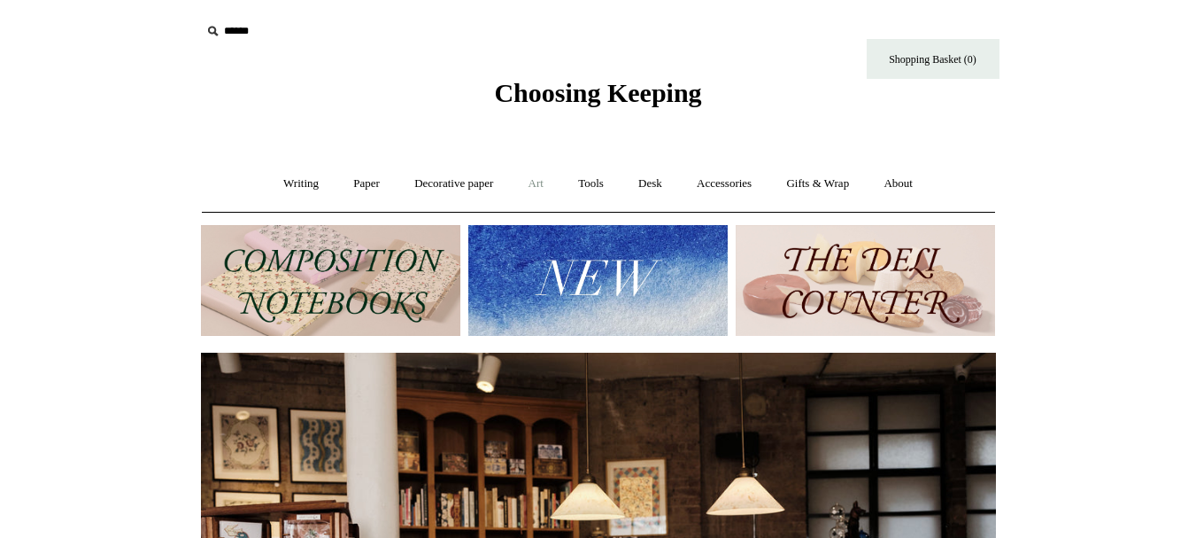
click at [529, 184] on link "Art +" at bounding box center [536, 183] width 47 height 47
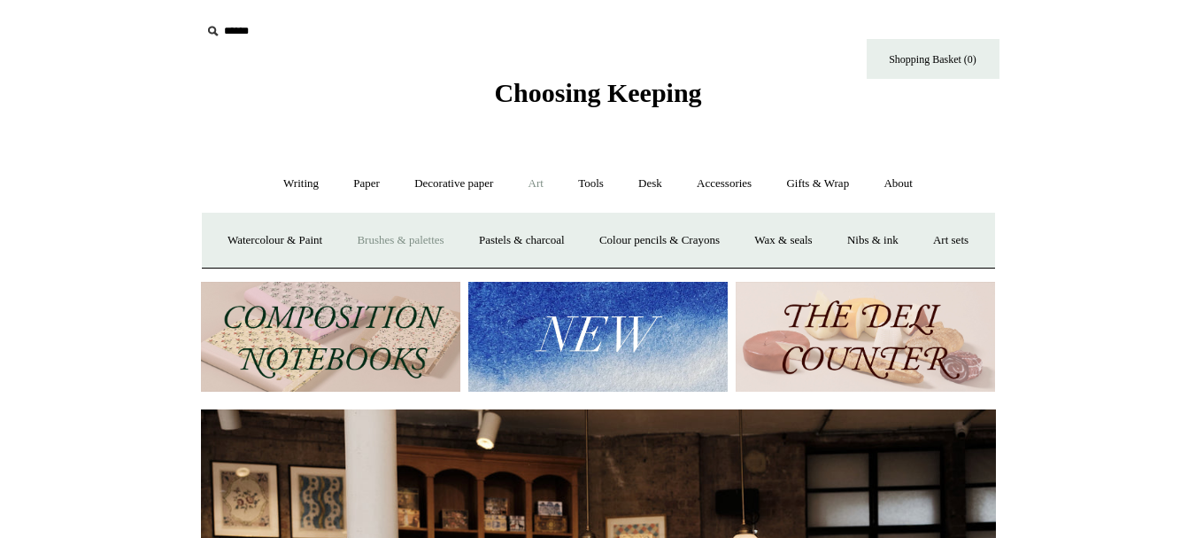
click at [413, 247] on link "Brushes & palettes" at bounding box center [400, 240] width 119 height 47
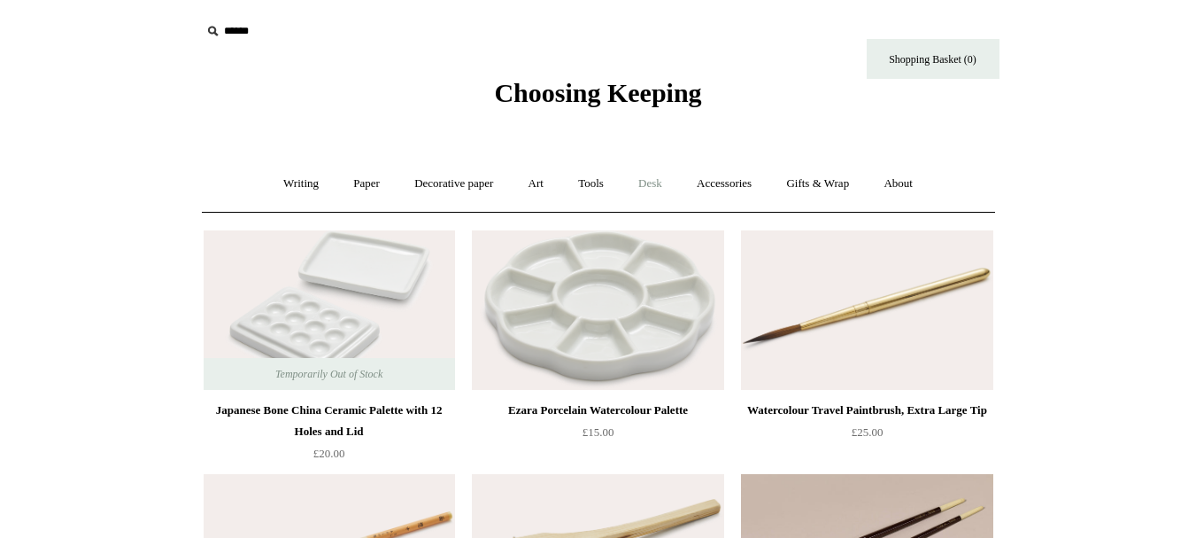
click at [661, 184] on link "Desk +" at bounding box center [651, 183] width 56 height 47
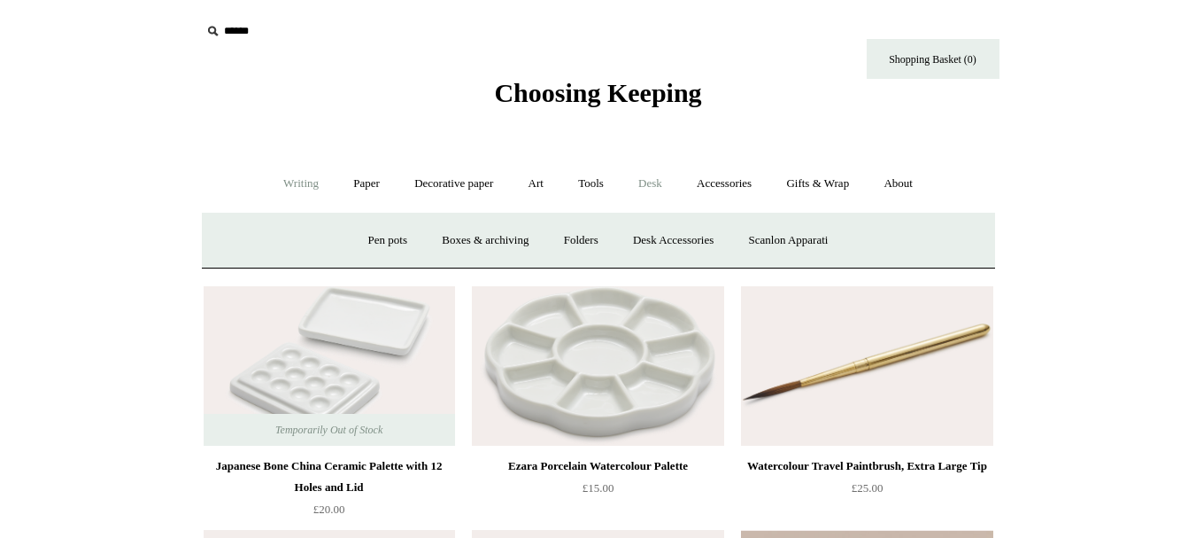
click at [291, 180] on link "Writing +" at bounding box center [300, 183] width 67 height 47
click at [269, 241] on link "Pens by brand +" at bounding box center [282, 240] width 97 height 47
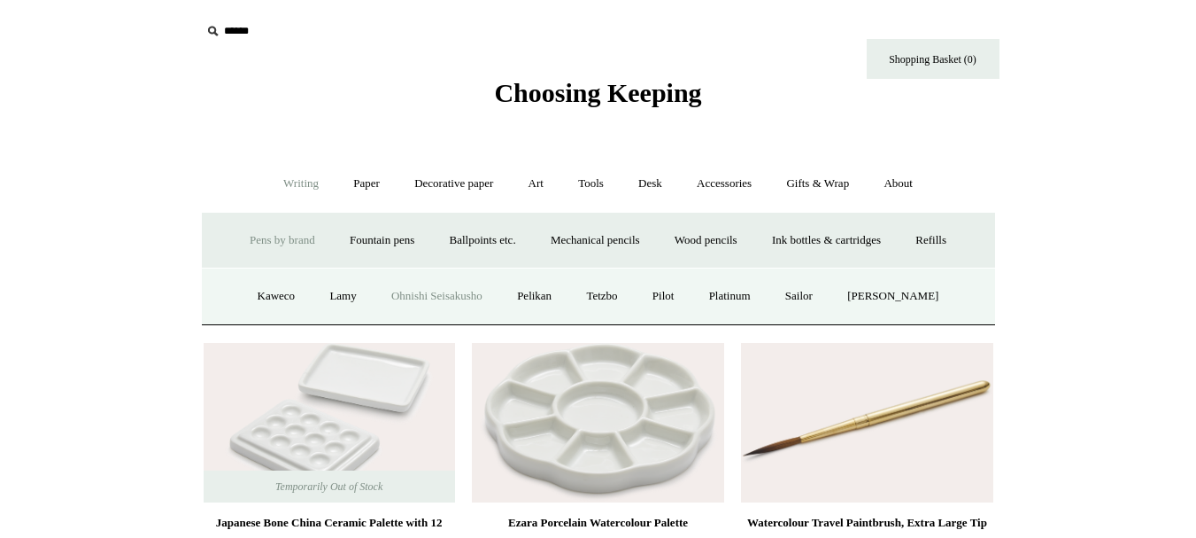
click at [426, 293] on link "Ohnishi Seisakusho" at bounding box center [436, 296] width 123 height 47
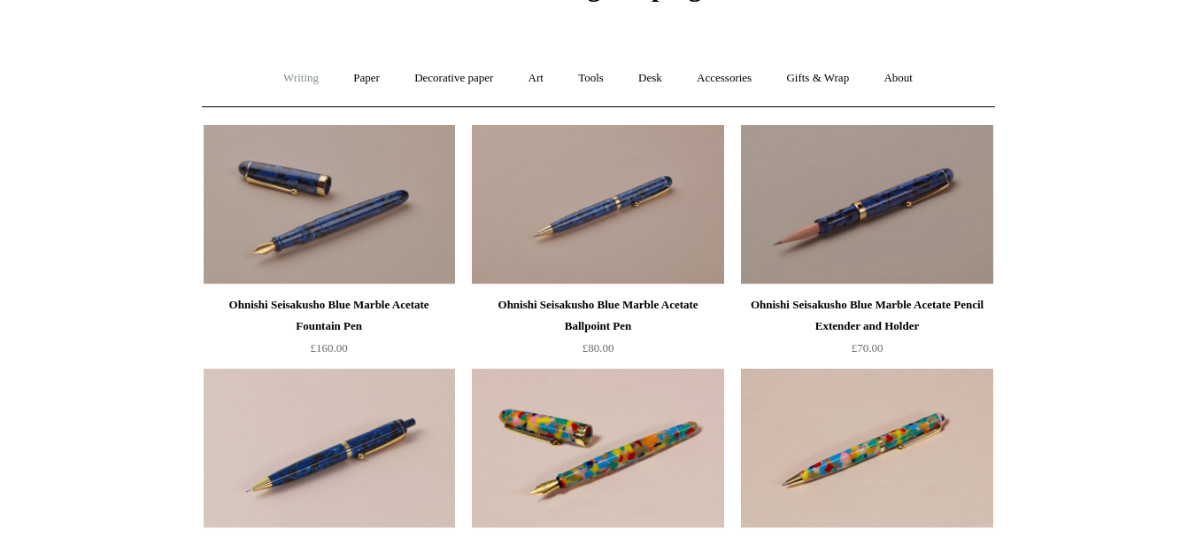
scroll to position [89, 0]
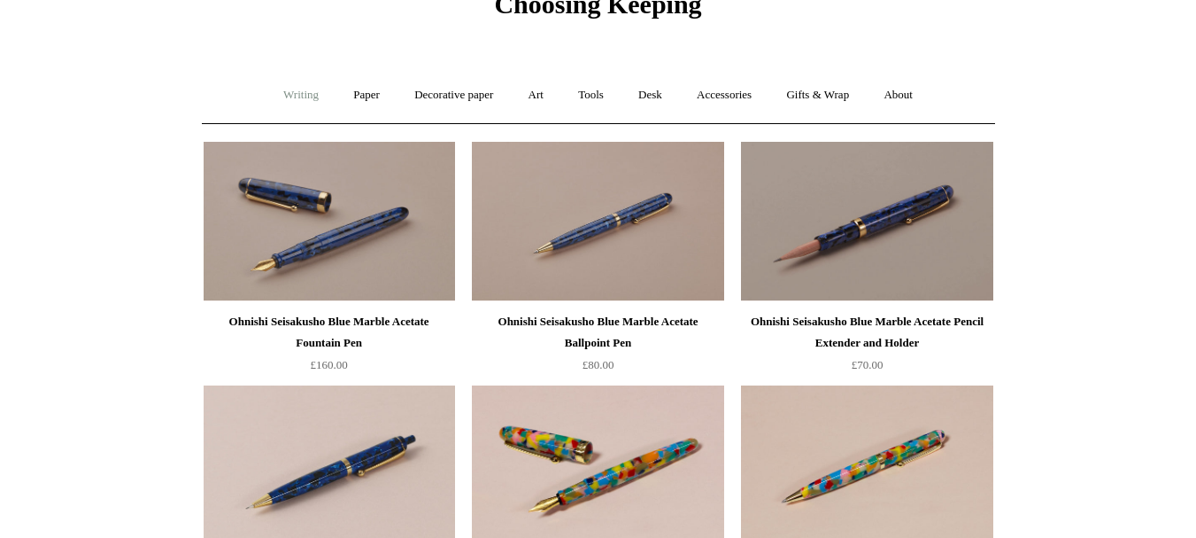
click at [267, 92] on link "Writing +" at bounding box center [300, 95] width 67 height 47
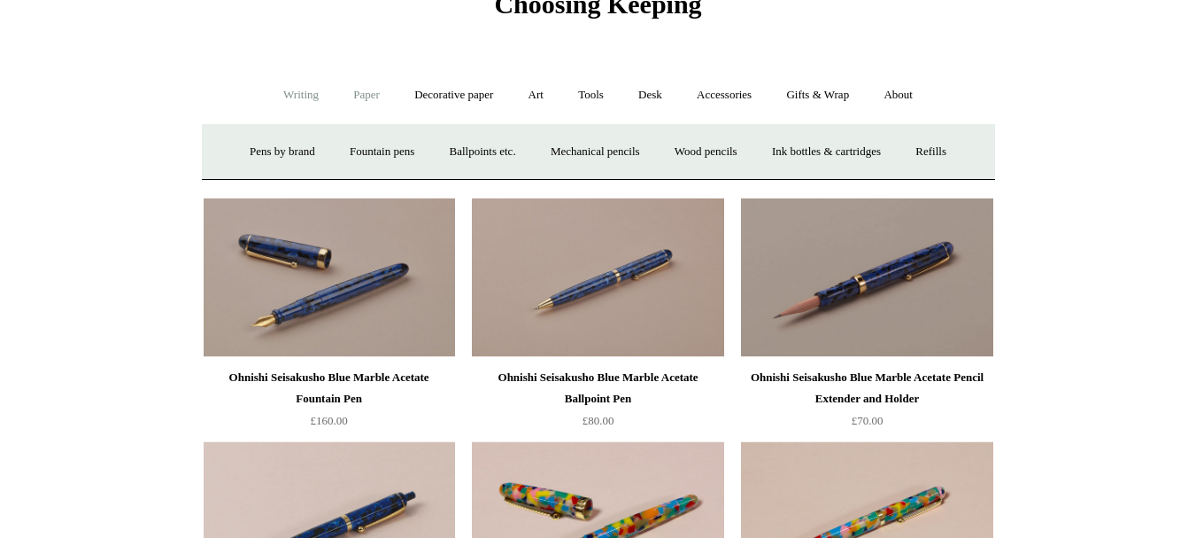
click at [352, 93] on link "Paper +" at bounding box center [366, 95] width 58 height 47
click at [345, 142] on link "Notebooks +" at bounding box center [350, 151] width 81 height 47
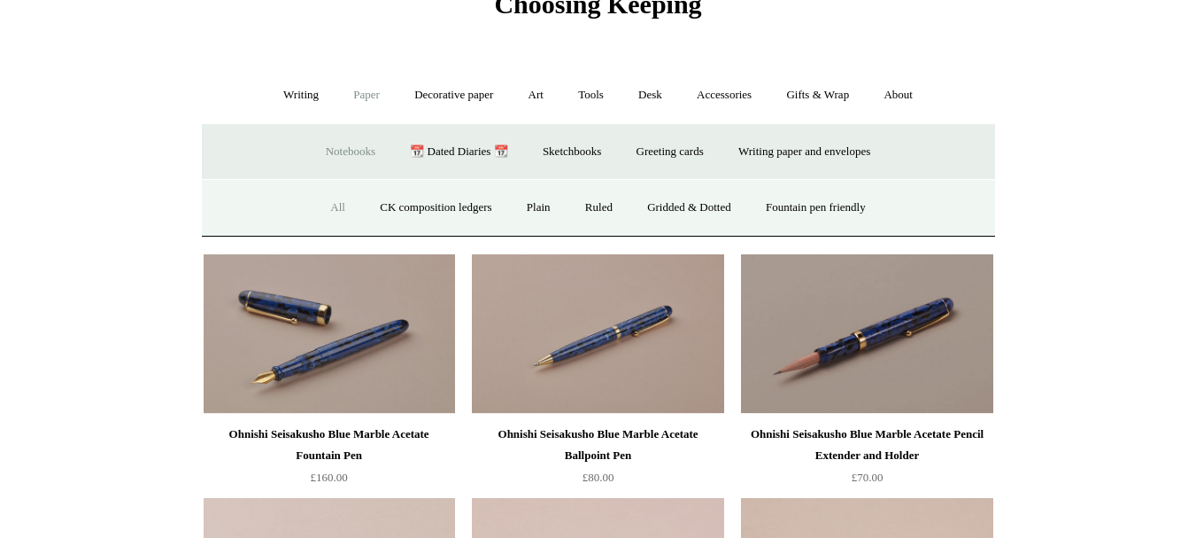
click at [331, 195] on link "All" at bounding box center [337, 207] width 47 height 47
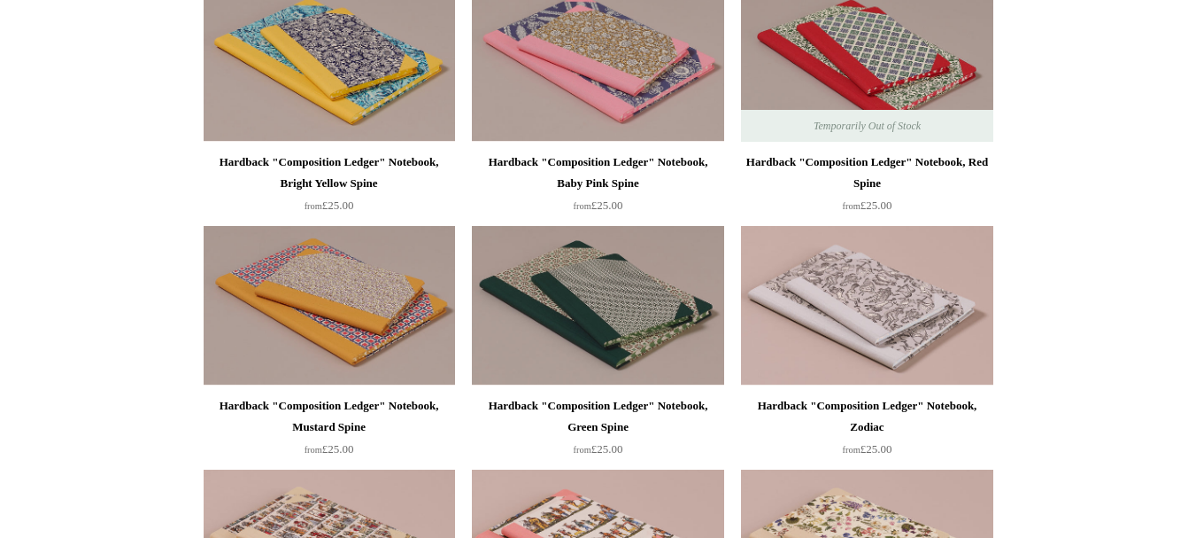
scroll to position [620, 0]
